Goal: Task Accomplishment & Management: Manage account settings

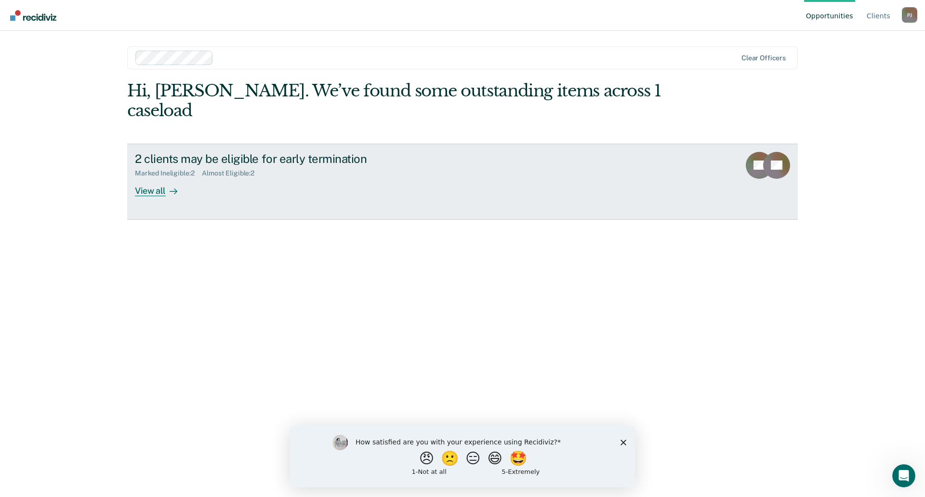
click at [150, 177] on div "View all" at bounding box center [162, 186] width 54 height 19
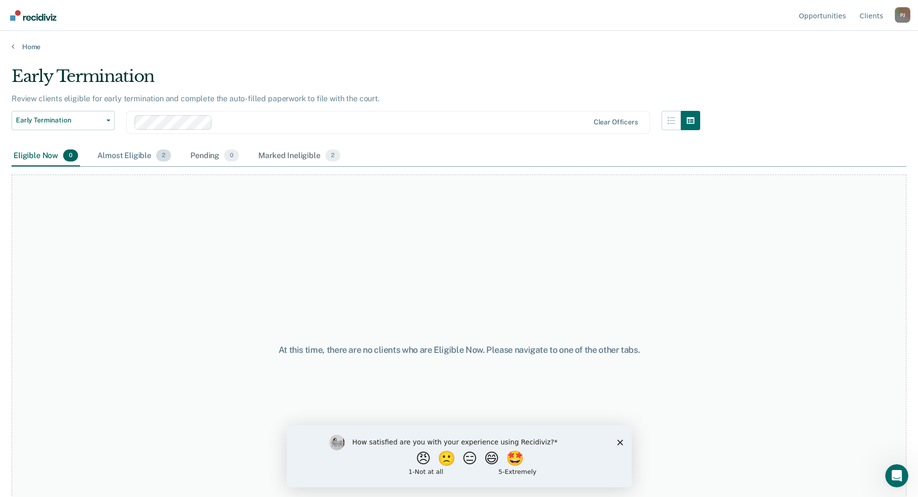
click at [162, 157] on span "2" at bounding box center [163, 155] width 15 height 13
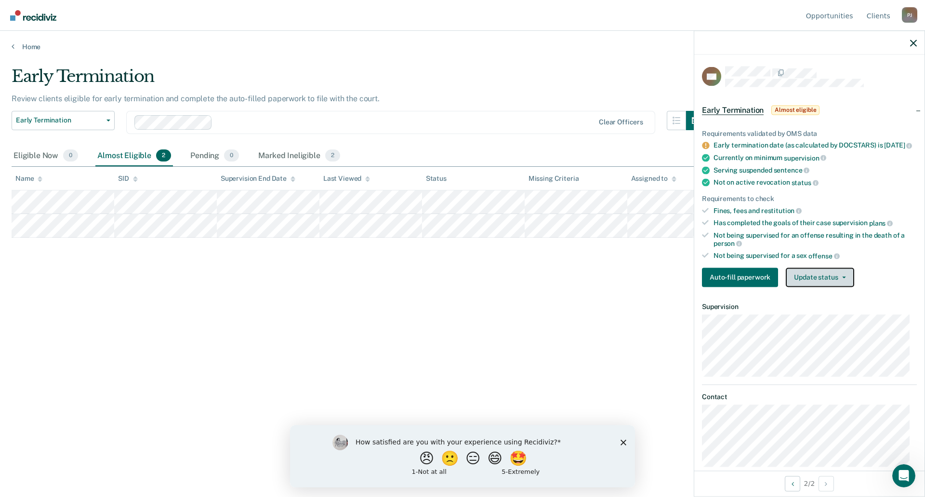
click at [829, 282] on button "Update status" at bounding box center [820, 276] width 68 height 19
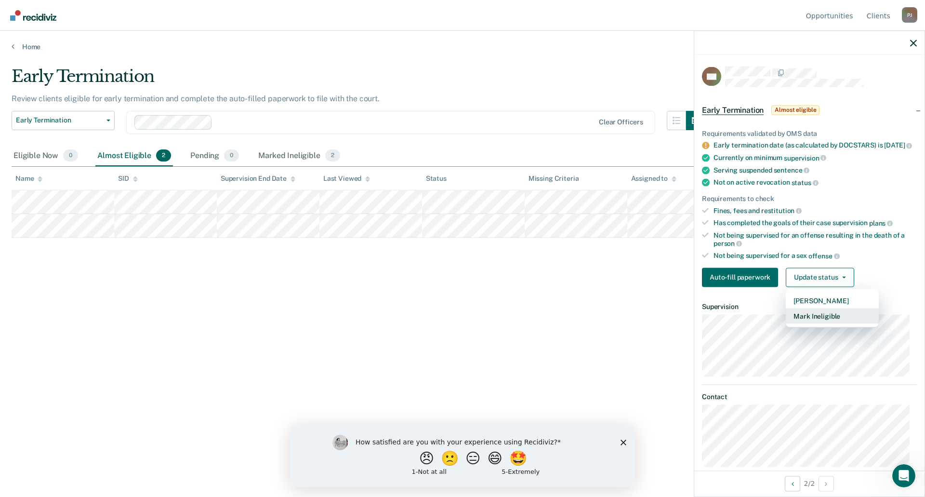
click at [821, 323] on button "Mark Ineligible" at bounding box center [832, 315] width 93 height 15
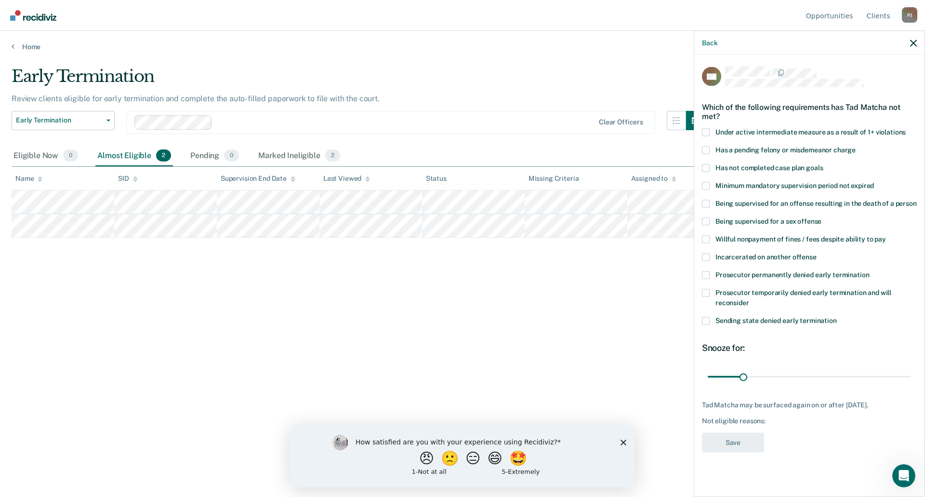
click at [707, 237] on span at bounding box center [706, 239] width 8 height 8
click at [886, 235] on input "Willful nonpayment of fines / fees despite ability to pay" at bounding box center [886, 235] width 0 height 0
click at [723, 444] on button "Save" at bounding box center [733, 442] width 62 height 20
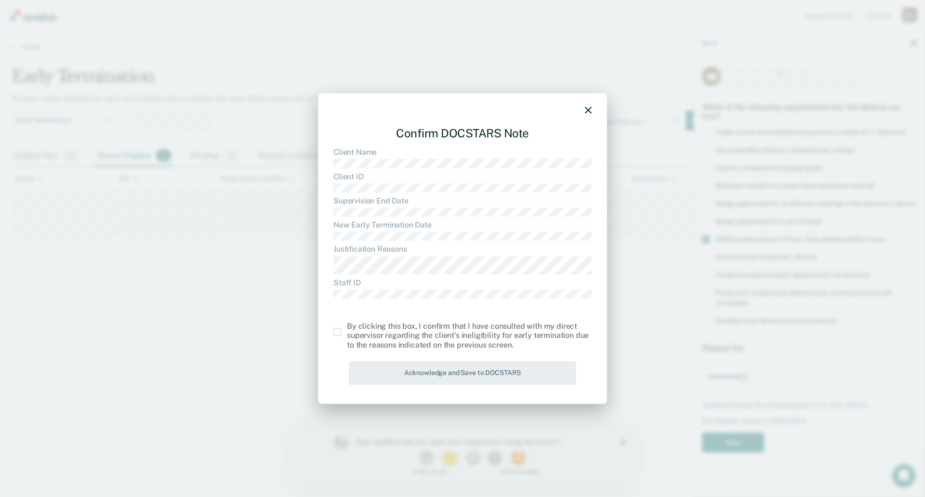
click at [340, 333] on span at bounding box center [337, 332] width 8 height 8
click at [347, 328] on input "checkbox" at bounding box center [347, 328] width 0 height 0
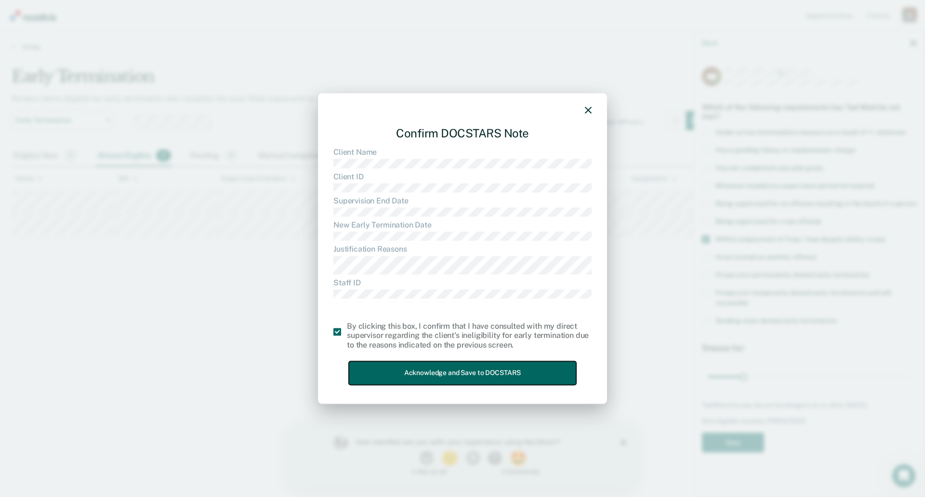
drag, startPoint x: 430, startPoint y: 376, endPoint x: 437, endPoint y: 376, distance: 7.2
click at [432, 376] on button "Acknowledge and Save to DOCSTARS" at bounding box center [462, 373] width 227 height 24
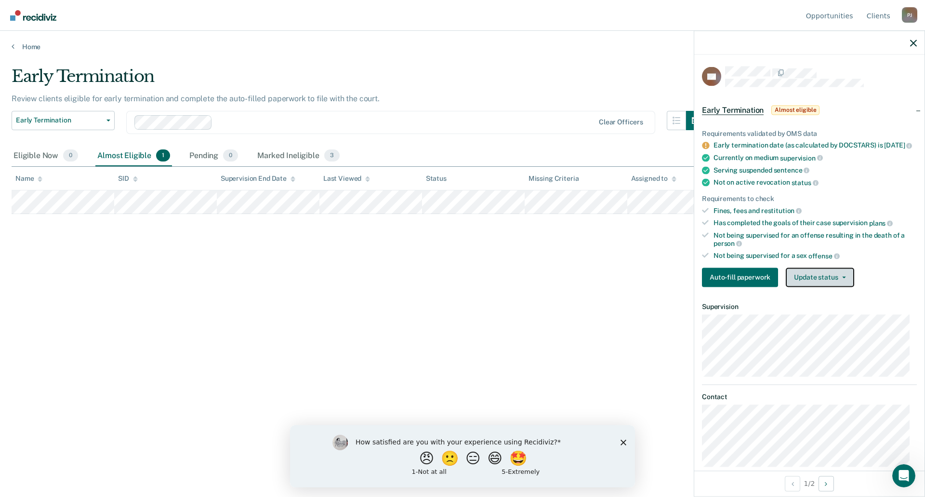
click at [810, 281] on button "Update status" at bounding box center [820, 276] width 68 height 19
click at [817, 283] on button "Update status" at bounding box center [820, 276] width 68 height 19
click at [817, 282] on button "Update status" at bounding box center [820, 276] width 68 height 19
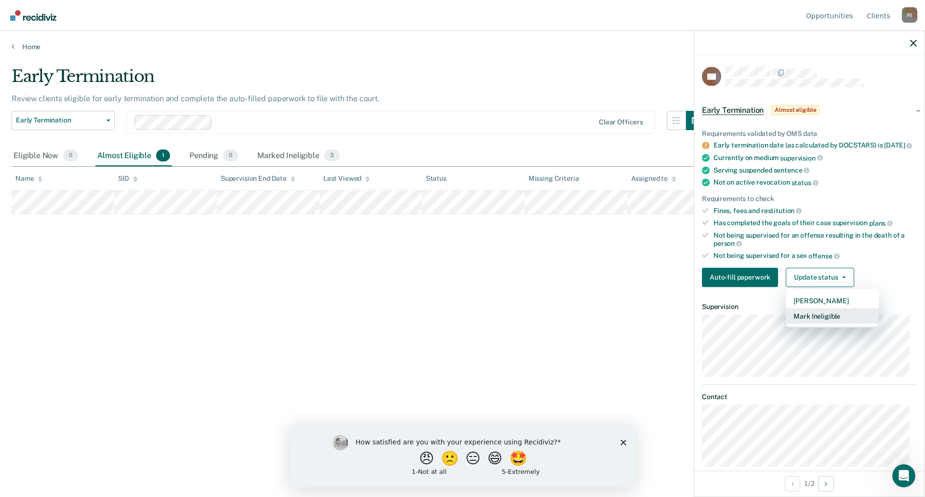
click at [814, 323] on button "Mark Ineligible" at bounding box center [832, 315] width 93 height 15
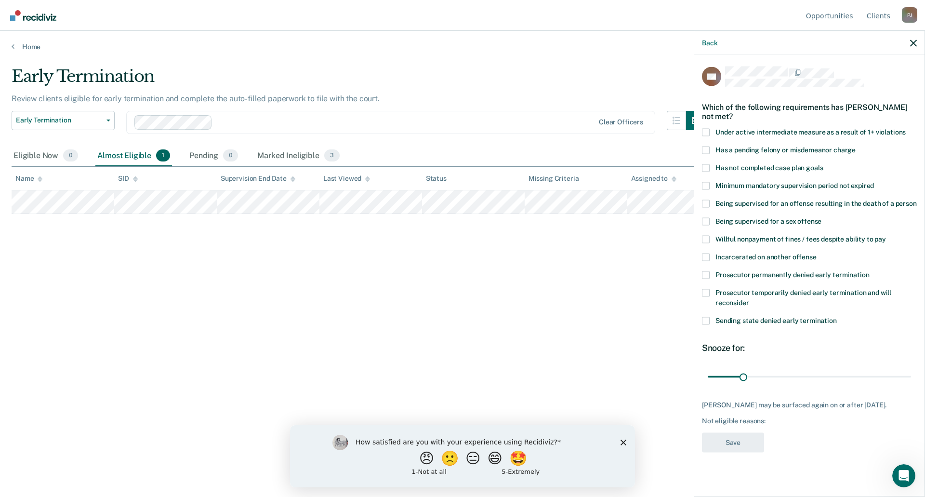
click at [708, 166] on span at bounding box center [706, 168] width 8 height 8
click at [823, 164] on input "Has not completed case plan goals" at bounding box center [823, 164] width 0 height 0
click at [729, 448] on button "Save" at bounding box center [733, 442] width 62 height 20
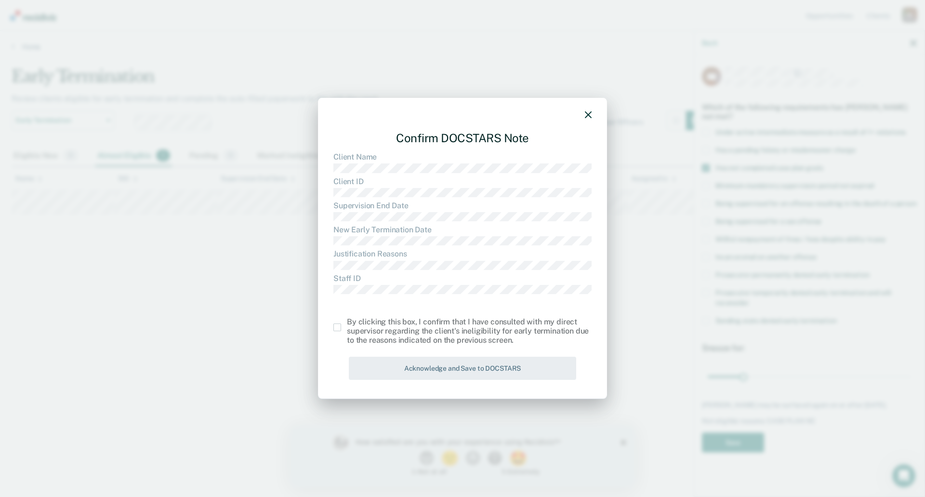
click at [337, 329] on span at bounding box center [337, 327] width 8 height 8
click at [347, 323] on input "checkbox" at bounding box center [347, 323] width 0 height 0
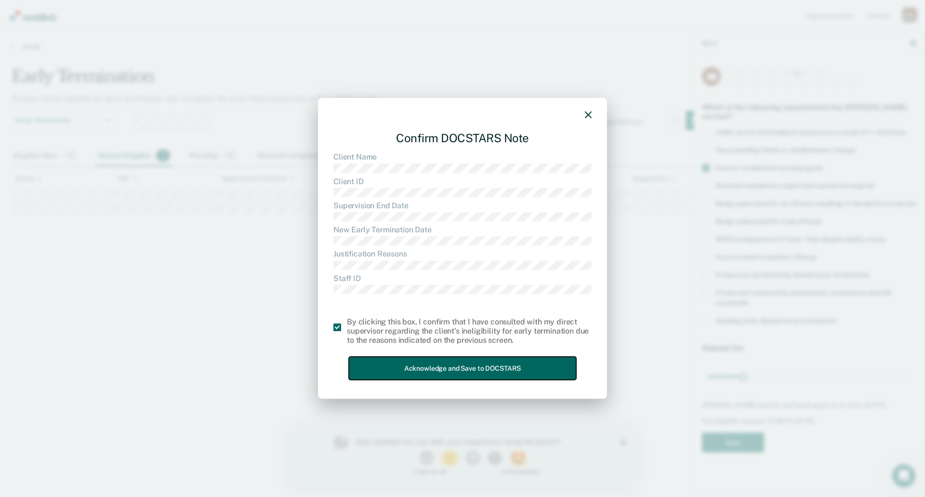
click at [446, 371] on button "Acknowledge and Save to DOCSTARS" at bounding box center [462, 368] width 227 height 24
